Goal: Check status: Check status

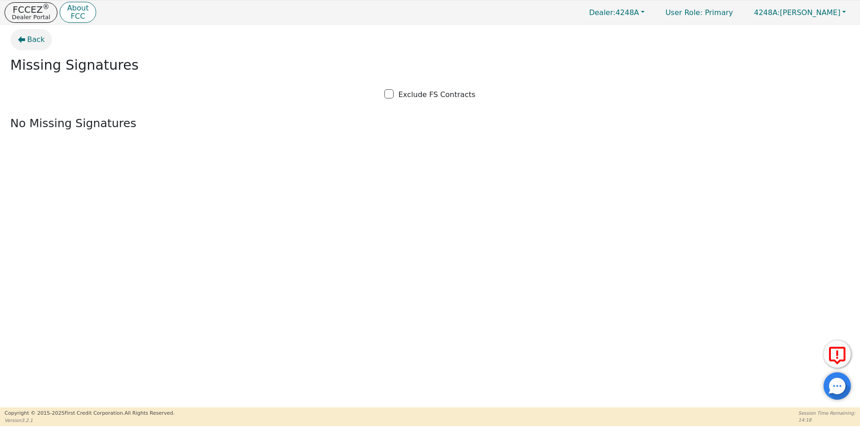
click at [33, 38] on span "Back" at bounding box center [36, 39] width 18 height 11
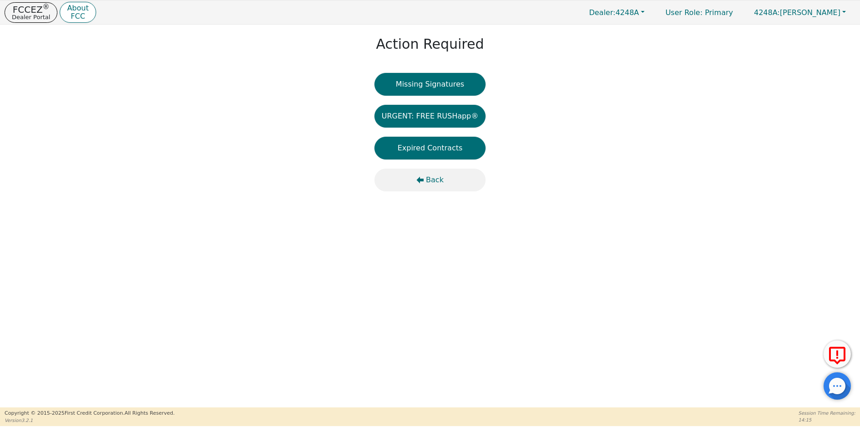
click at [435, 180] on span "Back" at bounding box center [435, 180] width 18 height 11
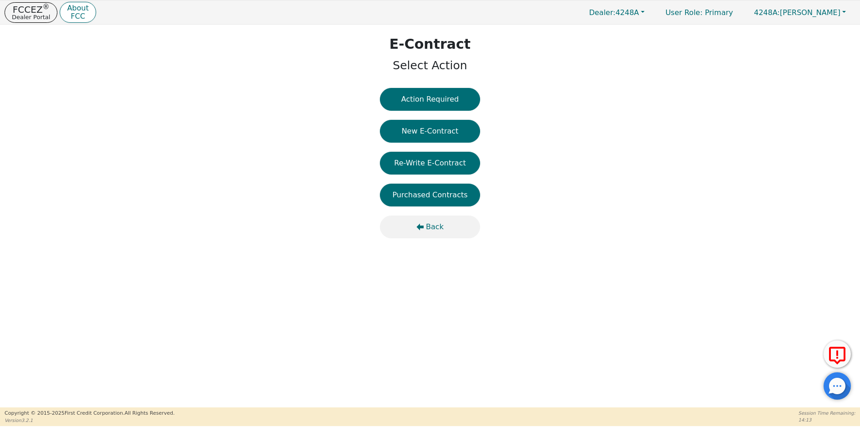
click at [430, 228] on span "Back" at bounding box center [435, 226] width 18 height 11
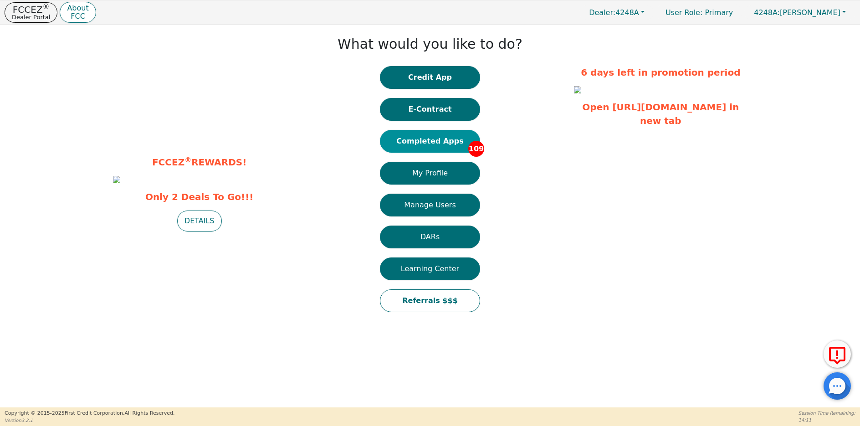
click at [442, 139] on button "Completed Apps 109" at bounding box center [430, 141] width 100 height 23
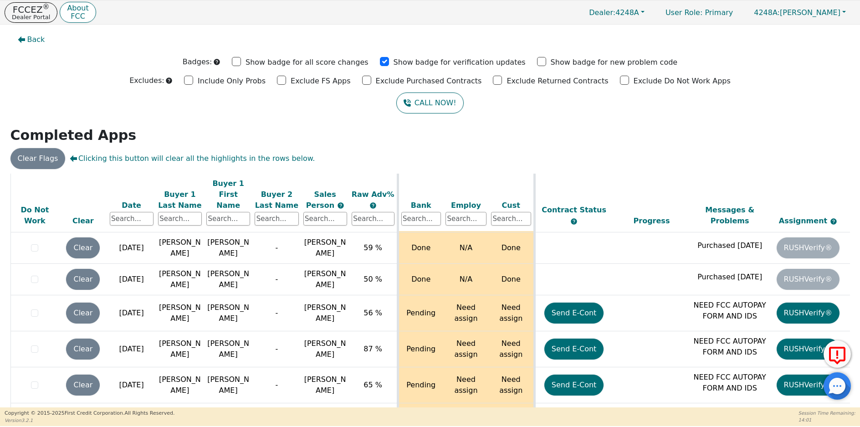
scroll to position [3690, 0]
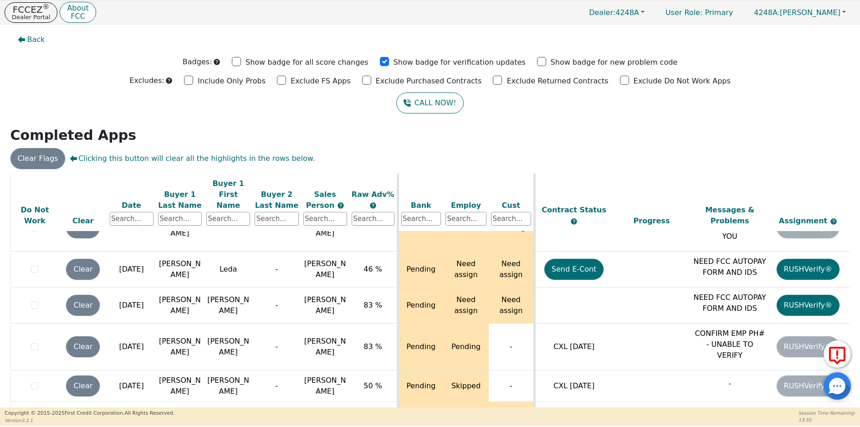
click at [848, 324] on div "ALL VALUES ON THIS PAGE ARE UPDATED IN REAL TIME VERIFICATION STATUS Do Not Wor…" at bounding box center [430, 303] width 847 height 258
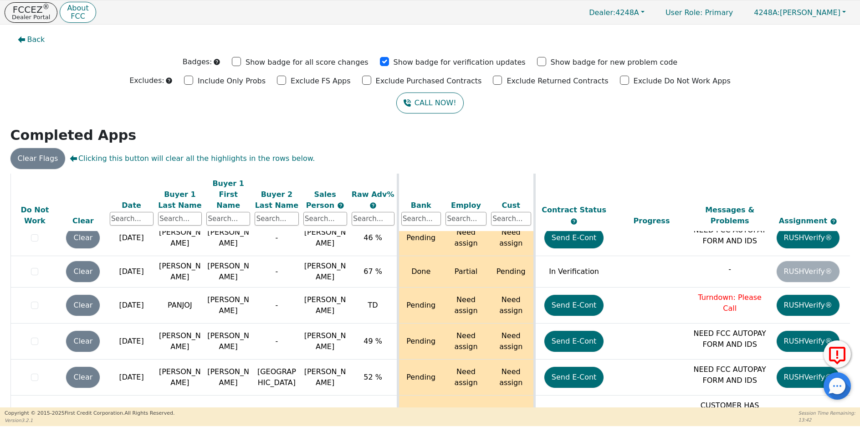
scroll to position [3484, 0]
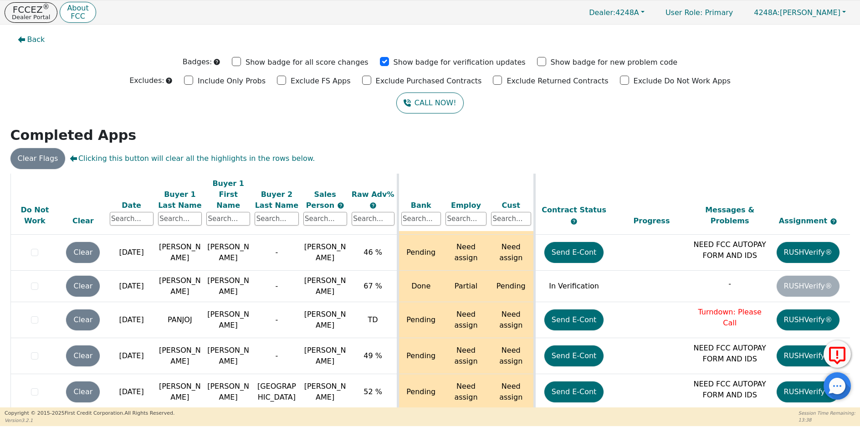
click at [730, 415] on p "CUSTOMER HAS QUESTIONS FOR YOU" at bounding box center [730, 431] width 74 height 33
click at [727, 415] on p "CUSTOMER HAS QUESTIONS FOR YOU" at bounding box center [730, 431] width 74 height 33
click at [722, 415] on p "CUSTOMER HAS QUESTIONS FOR YOU" at bounding box center [730, 431] width 74 height 33
click at [178, 410] on td "[PERSON_NAME]" at bounding box center [180, 433] width 48 height 47
click at [318, 423] on span "[PERSON_NAME]" at bounding box center [325, 433] width 42 height 20
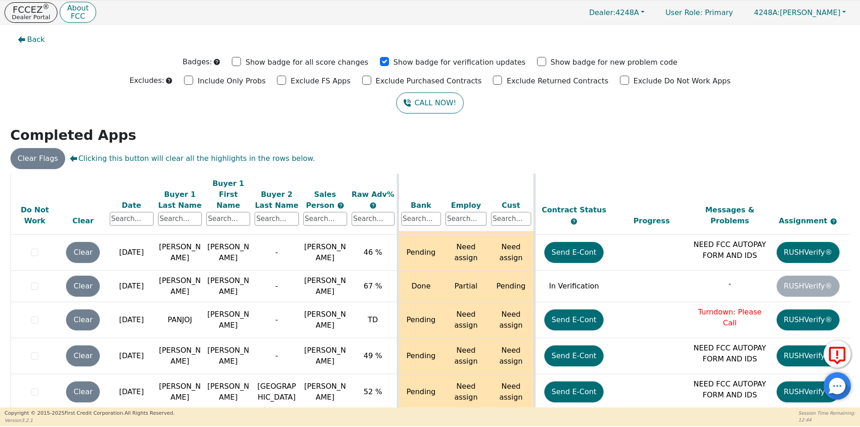
click at [458, 410] on td "N/A" at bounding box center [466, 433] width 46 height 47
click at [728, 415] on p "CUSTOMER HAS QUESTIONS FOR YOU" at bounding box center [730, 431] width 74 height 33
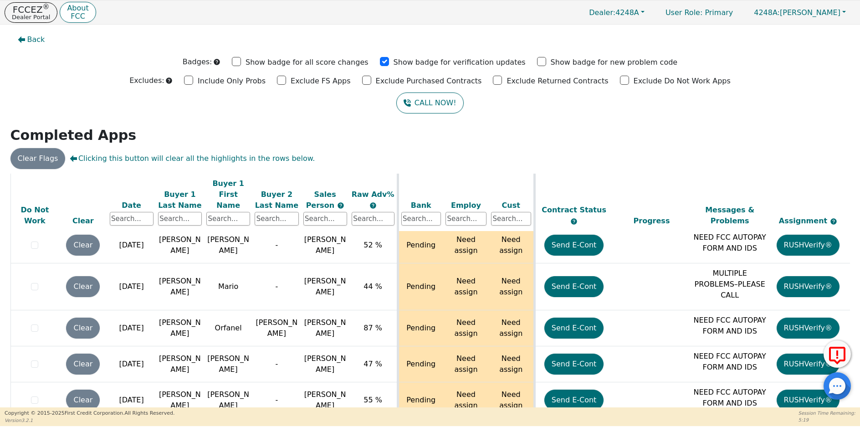
scroll to position [25, 0]
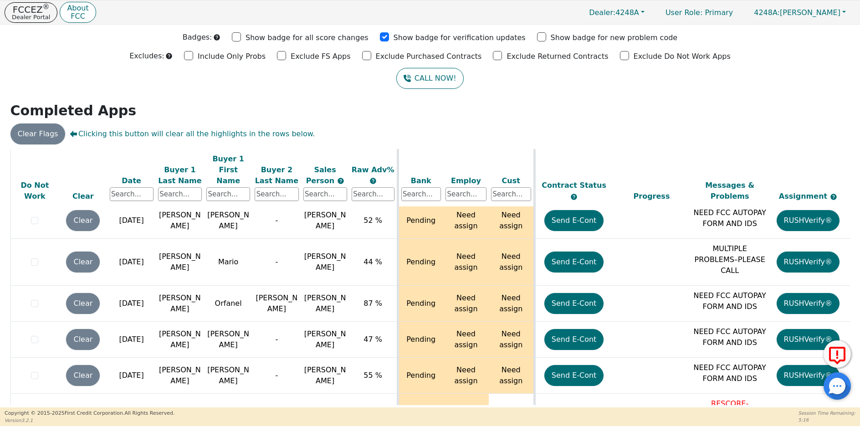
click at [853, 319] on div "Back Badges: Show badge for all score changes Show badge for verification updat…" at bounding box center [430, 191] width 860 height 383
drag, startPoint x: 847, startPoint y: 366, endPoint x: 848, endPoint y: 384, distance: 18.3
click at [848, 385] on body "FCCEZ ® Dealer Portal About FCC Dealer: 4248A User Role : Primary 4248A: [PERSO…" at bounding box center [430, 213] width 860 height 426
click at [847, 370] on div "FCCEZ ® Dealer Portal About FCC Dealer: 4248A User Role : Primary 4248A: [PERSO…" at bounding box center [430, 213] width 860 height 426
drag, startPoint x: 846, startPoint y: 367, endPoint x: 846, endPoint y: 374, distance: 7.3
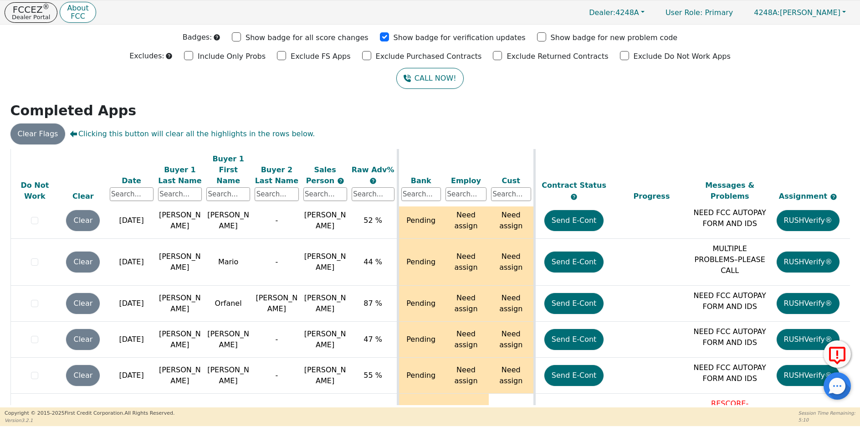
click at [846, 374] on body "FCCEZ ® Dealer Portal About FCC Dealer: 4248A User Role : Primary 4248A: [PERSO…" at bounding box center [430, 213] width 860 height 426
click at [847, 367] on icon at bounding box center [838, 355] width 22 height 23
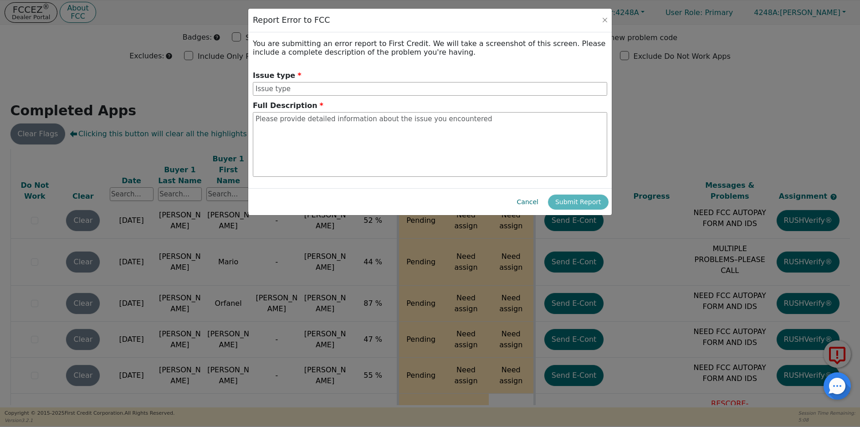
drag, startPoint x: 847, startPoint y: 367, endPoint x: 844, endPoint y: 371, distance: 5.1
click at [847, 380] on body "FCCEZ ® Dealer Portal About FCC Dealer: 4248A User Role : Primary 4248A: [PERSO…" at bounding box center [430, 213] width 860 height 426
drag, startPoint x: 605, startPoint y: 20, endPoint x: 612, endPoint y: 38, distance: 19.7
click at [607, 21] on button "Close" at bounding box center [605, 19] width 9 height 9
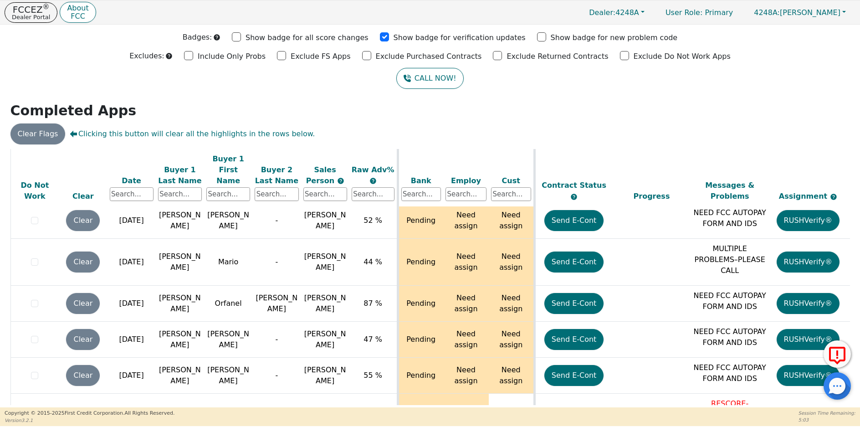
drag, startPoint x: 846, startPoint y: 366, endPoint x: 846, endPoint y: 375, distance: 8.2
click at [846, 375] on body "FCCEZ ® Dealer Portal About FCC Dealer: 4248A User Role : Primary 4248A: [PERSO…" at bounding box center [430, 213] width 860 height 426
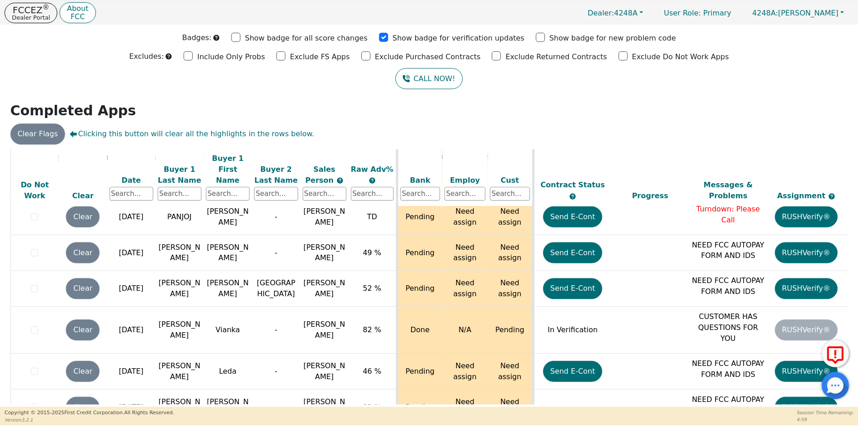
scroll to position [3690, 0]
